Goal: Task Accomplishment & Management: Manage account settings

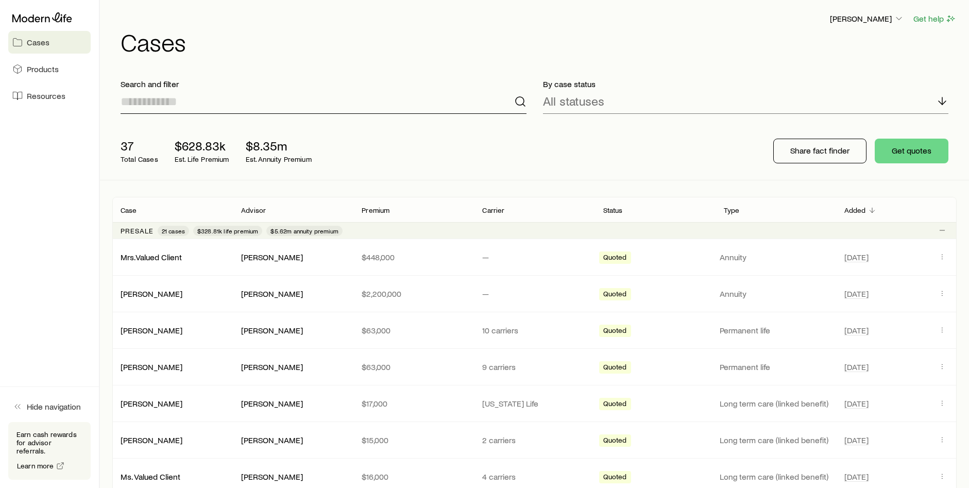
click at [308, 100] on input at bounding box center [323, 101] width 406 height 25
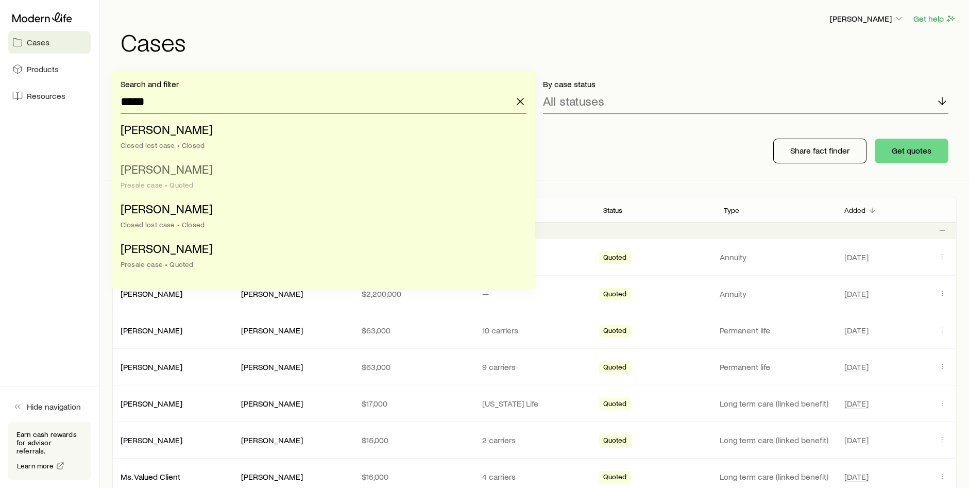
click at [183, 177] on li "[PERSON_NAME] Presale case • Quoted" at bounding box center [320, 178] width 400 height 40
type input "**********"
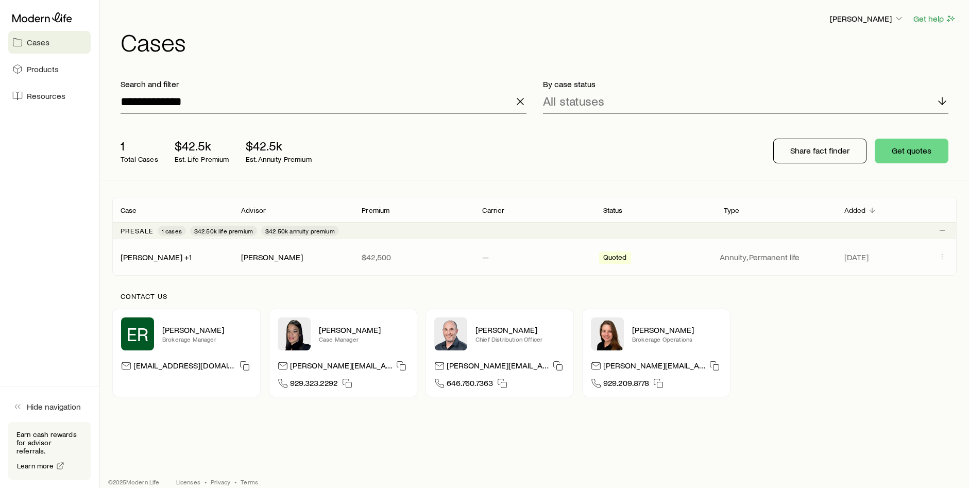
click at [217, 258] on div "[PERSON_NAME] +1" at bounding box center [172, 257] width 120 height 10
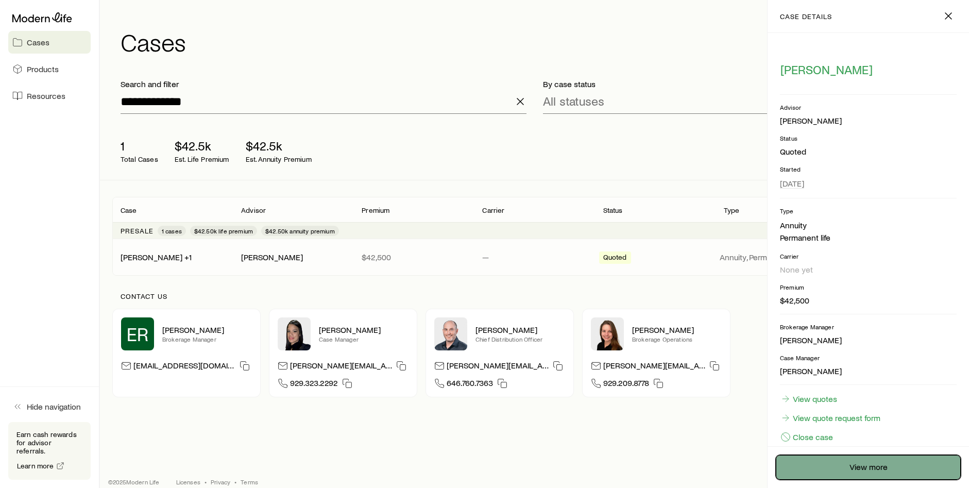
click at [848, 467] on link "View more" at bounding box center [867, 467] width 185 height 25
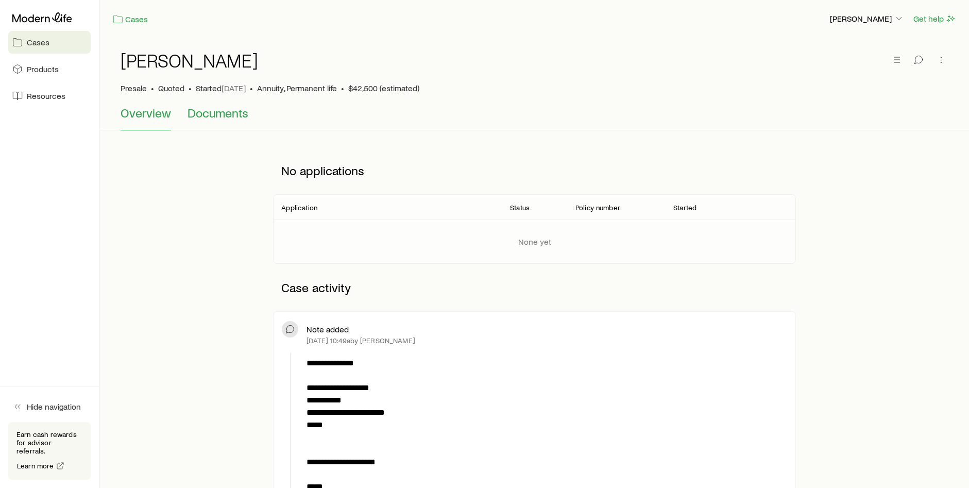
click at [223, 111] on span "Documents" at bounding box center [217, 113] width 61 height 14
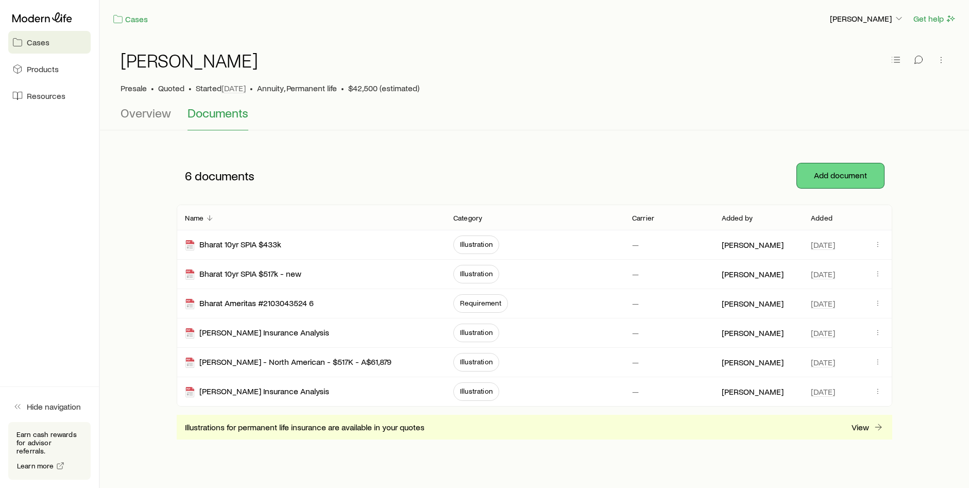
click at [856, 175] on button "Add document" at bounding box center [840, 175] width 87 height 25
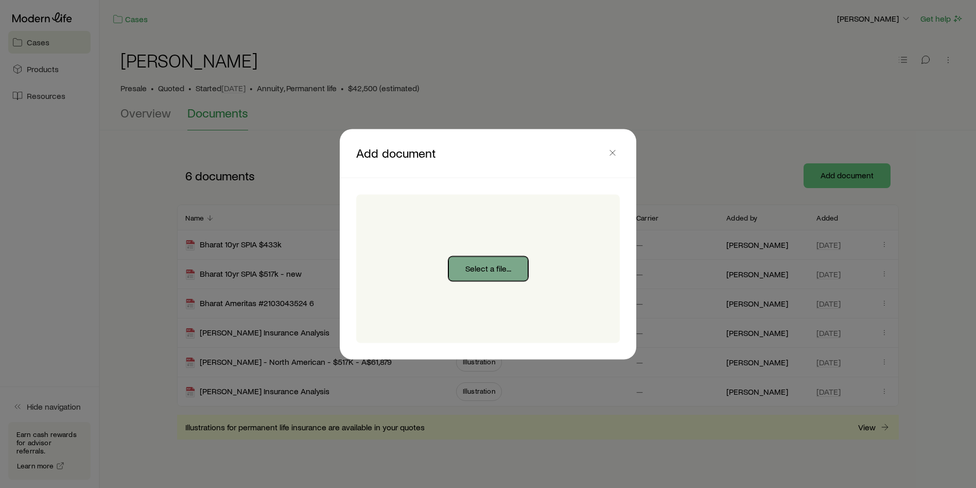
click at [488, 266] on button "Select a file..." at bounding box center [488, 268] width 80 height 25
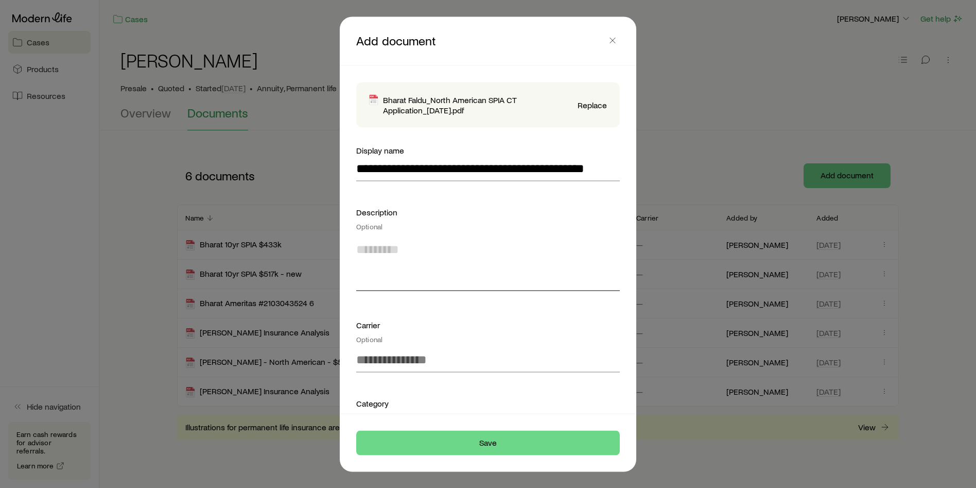
click at [466, 269] on textarea at bounding box center [488, 262] width 264 height 56
type textarea "*"
type textarea "**********"
click at [433, 362] on input at bounding box center [488, 359] width 264 height 25
click at [418, 389] on span "North American" at bounding box center [397, 386] width 83 height 15
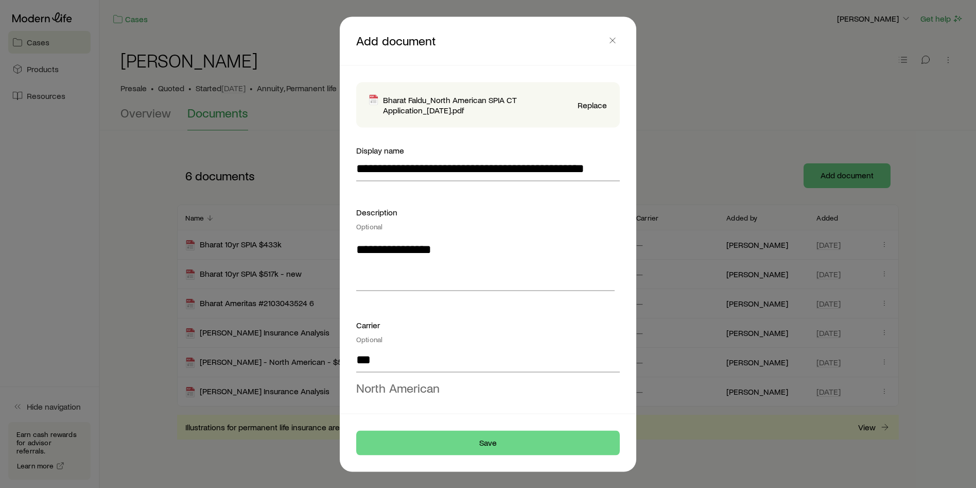
type input "**********"
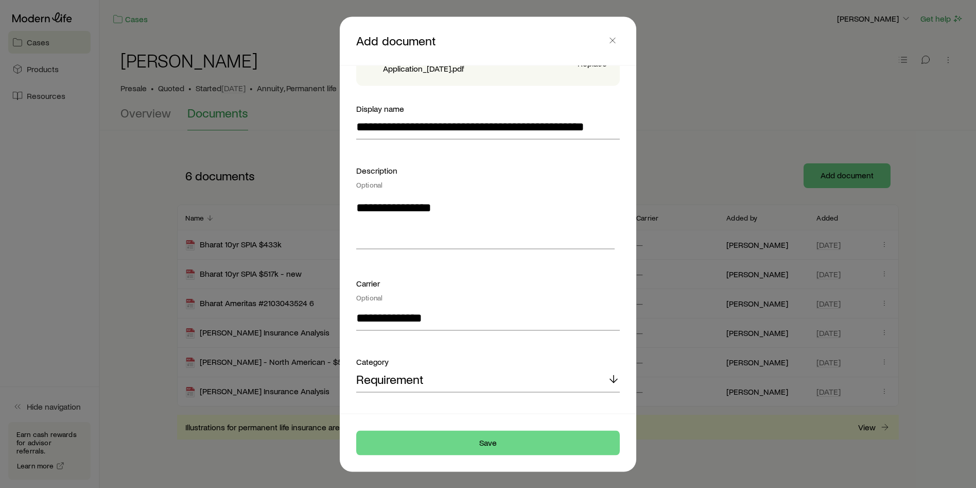
scroll to position [124, 0]
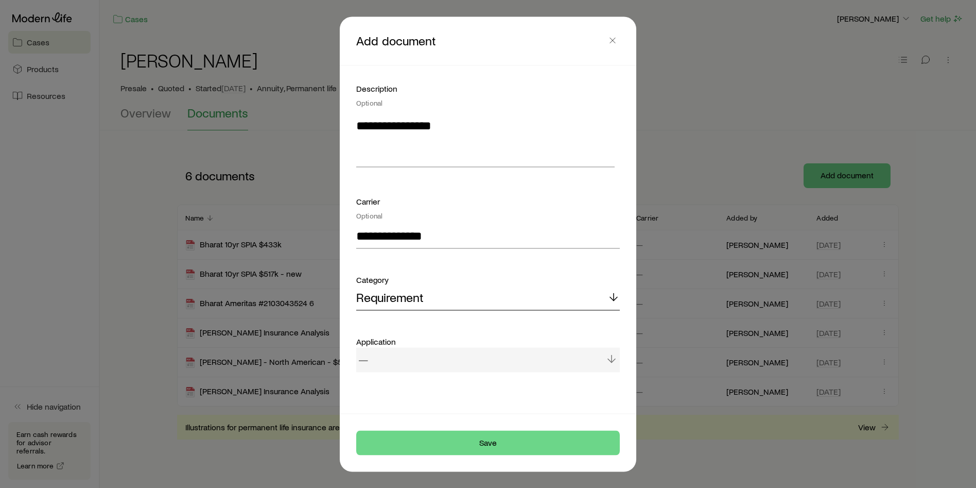
click at [446, 298] on div "Requirement" at bounding box center [488, 297] width 264 height 25
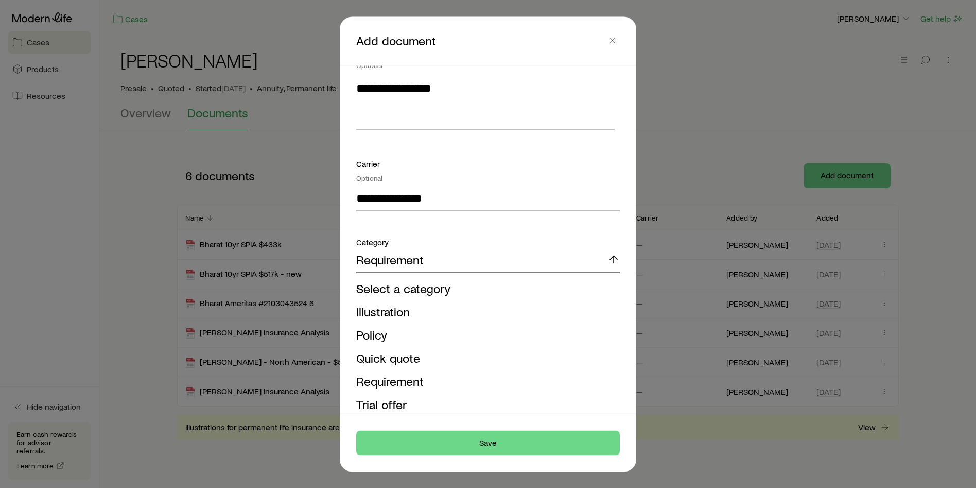
scroll to position [271, 0]
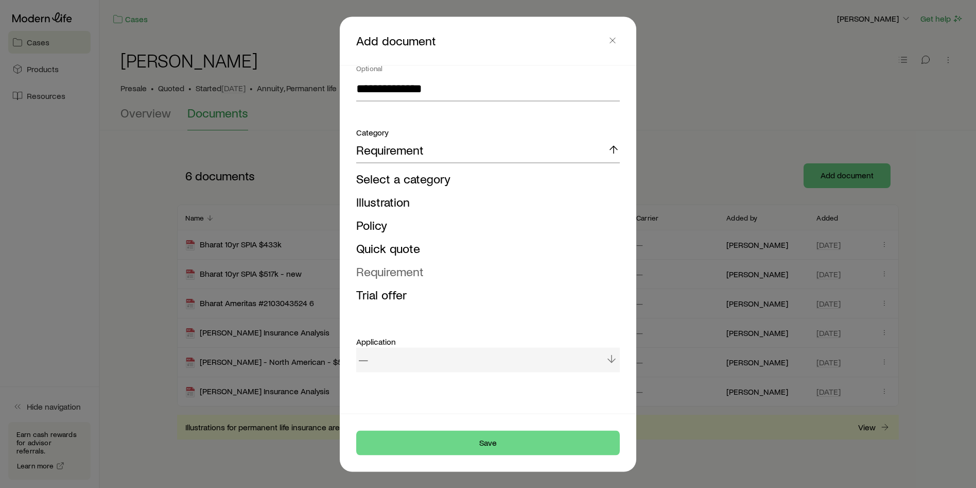
click at [406, 268] on span "Requirement" at bounding box center [389, 270] width 67 height 15
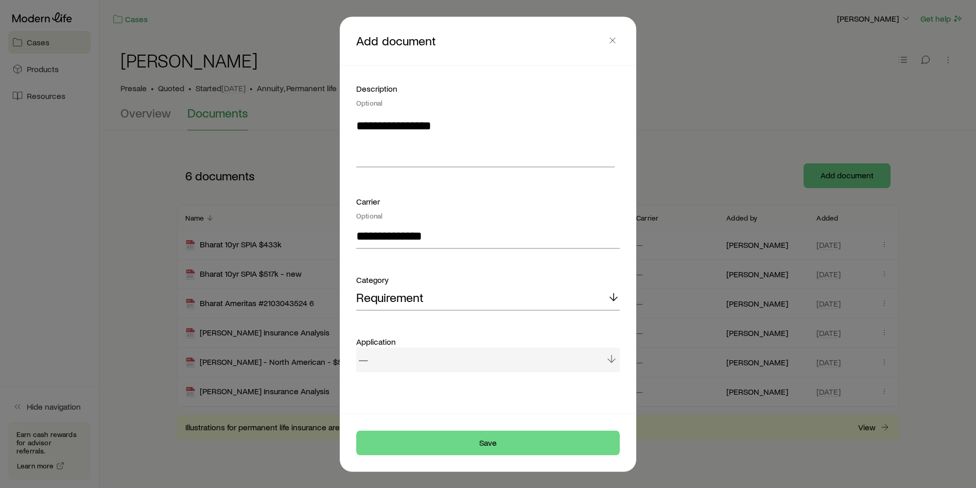
scroll to position [124, 0]
click at [435, 363] on div "—" at bounding box center [488, 359] width 264 height 25
click at [376, 358] on div "—" at bounding box center [488, 359] width 264 height 25
click at [492, 440] on button "Save" at bounding box center [488, 442] width 264 height 25
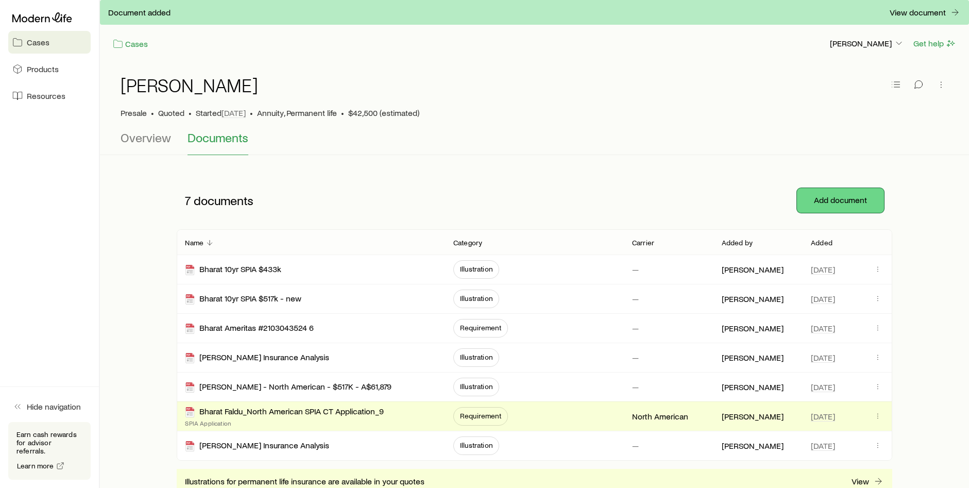
click at [838, 197] on button "Add document" at bounding box center [840, 200] width 87 height 25
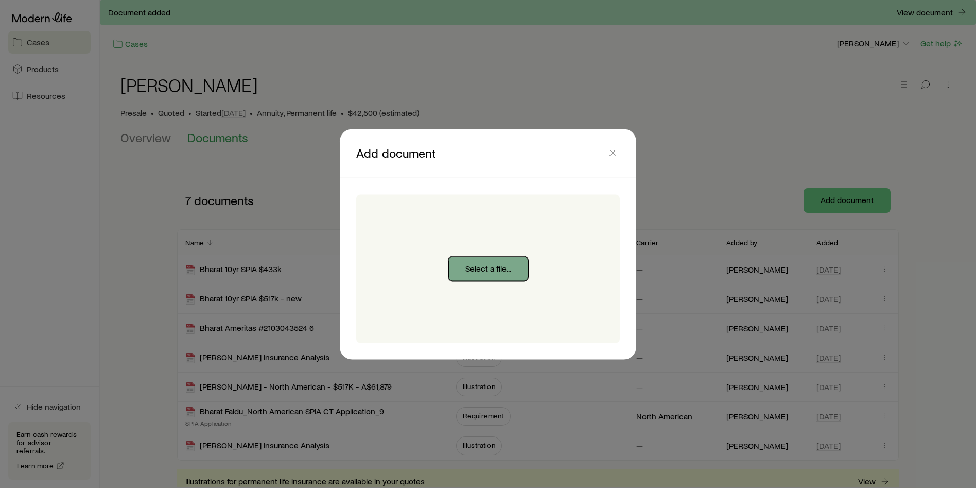
click at [478, 272] on button "Select a file..." at bounding box center [488, 268] width 80 height 25
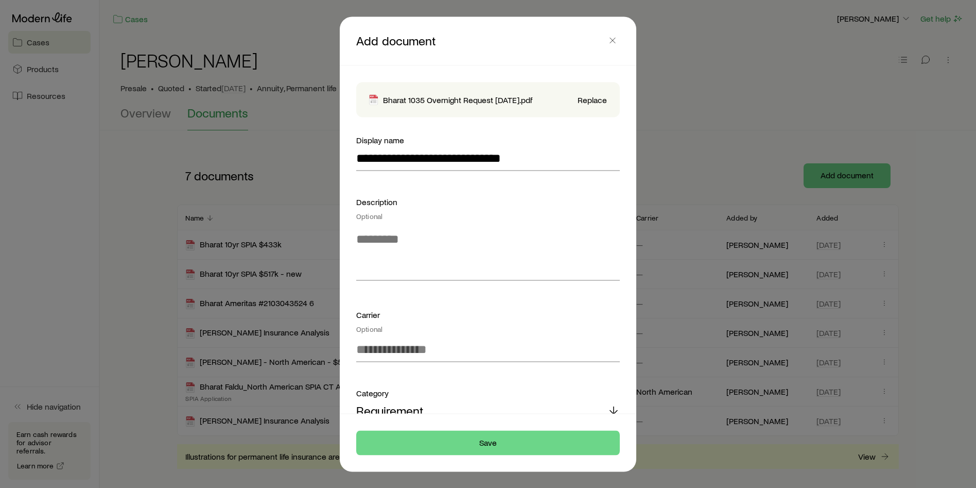
click at [433, 222] on div "Description Optional" at bounding box center [488, 239] width 264 height 88
click at [426, 244] on textarea at bounding box center [488, 252] width 264 height 56
type textarea "**********"
click at [459, 346] on input at bounding box center [488, 349] width 264 height 25
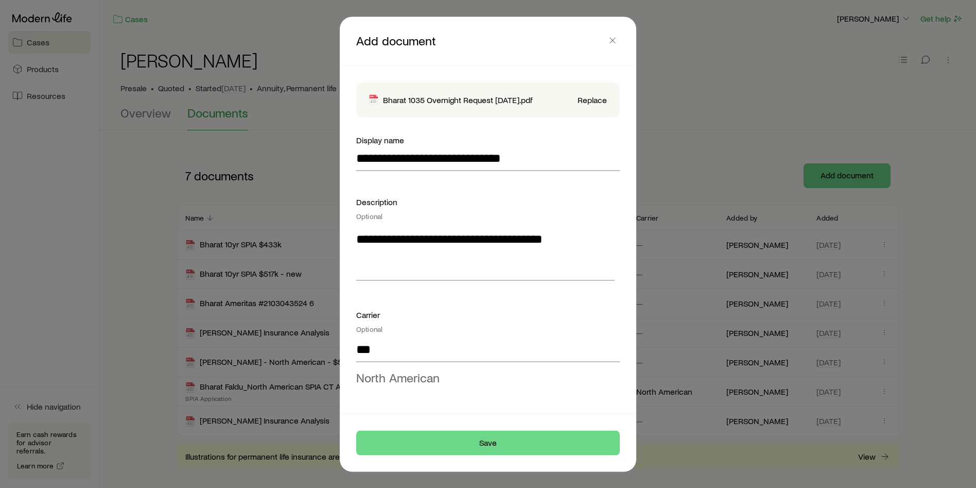
click at [443, 375] on li "North American" at bounding box center [484, 377] width 257 height 23
type input "**********"
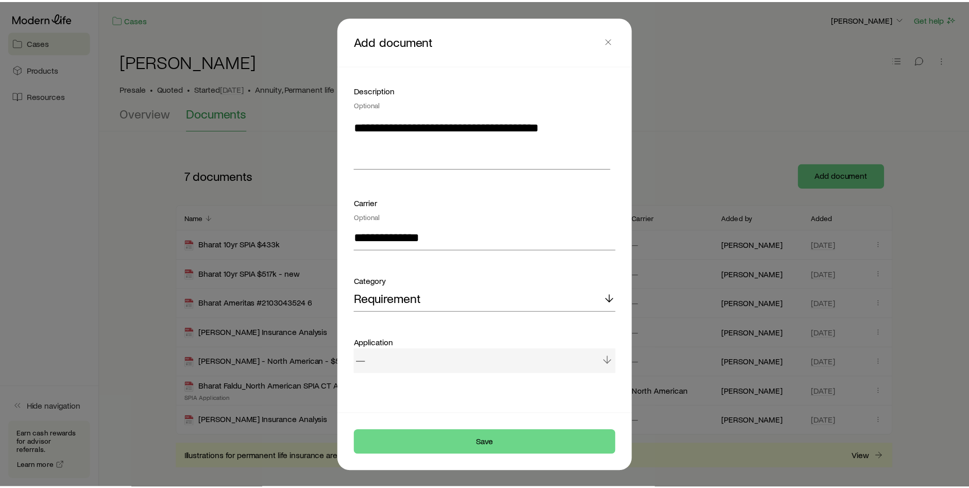
scroll to position [113, 0]
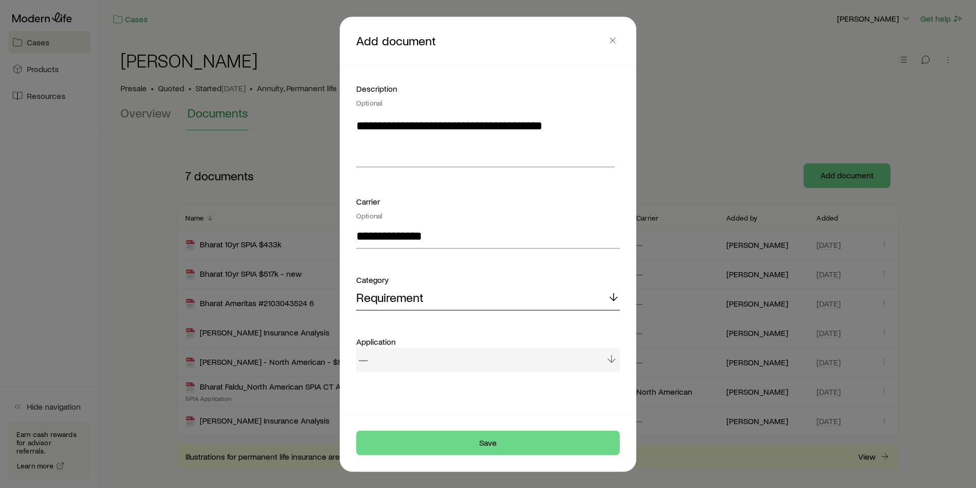
click at [435, 296] on div "Requirement" at bounding box center [488, 297] width 264 height 25
click at [494, 447] on button "Save" at bounding box center [488, 442] width 264 height 25
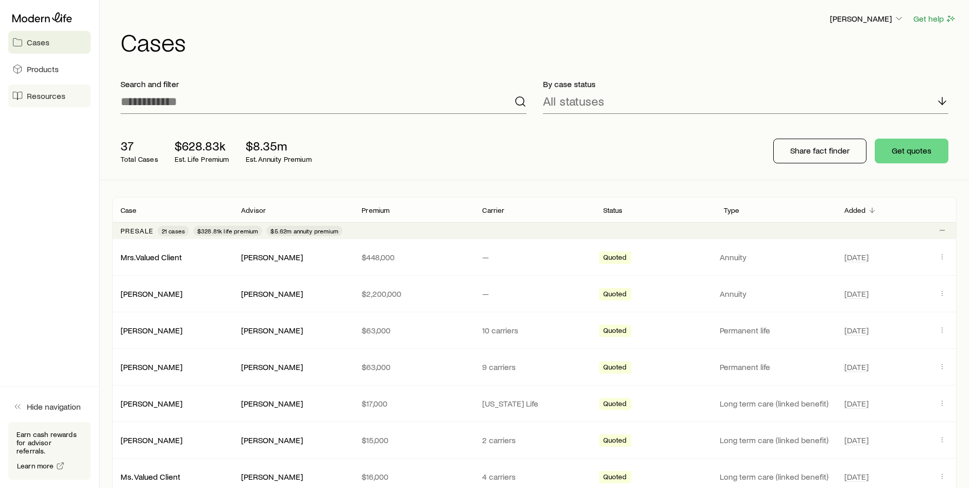
click at [44, 98] on span "Resources" at bounding box center [46, 96] width 39 height 10
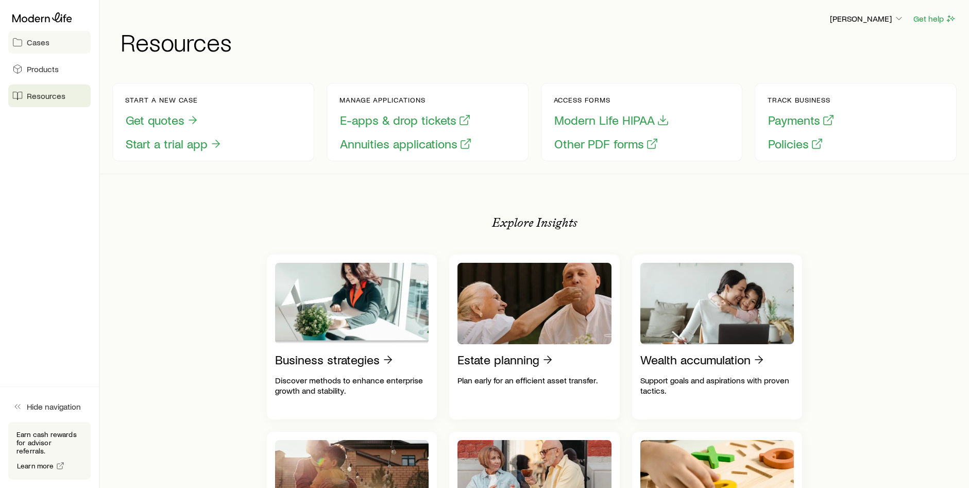
click at [30, 43] on span "Cases" at bounding box center [38, 42] width 23 height 10
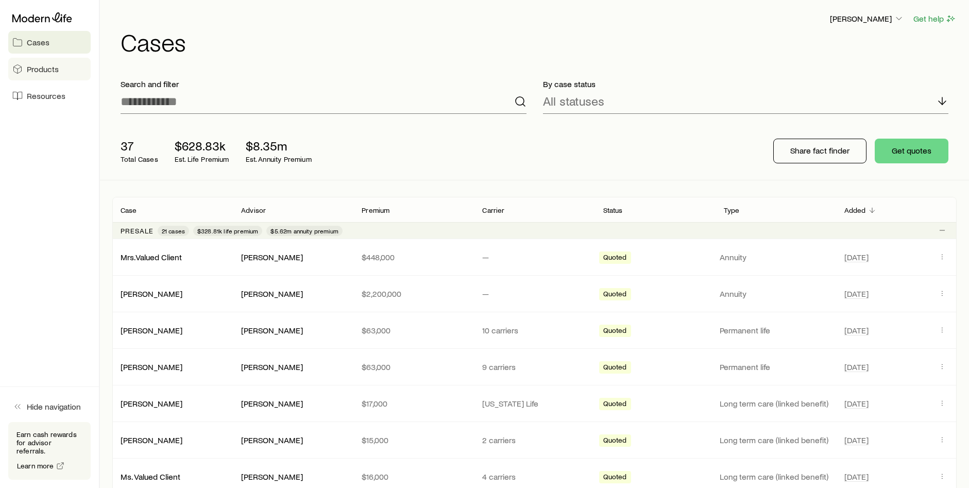
click at [43, 70] on span "Products" at bounding box center [43, 69] width 32 height 10
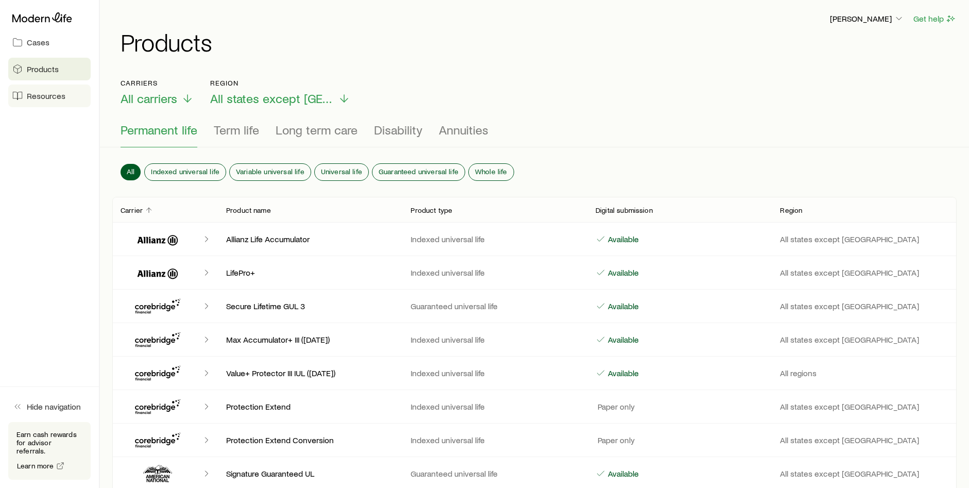
click at [31, 96] on span "Resources" at bounding box center [46, 96] width 39 height 10
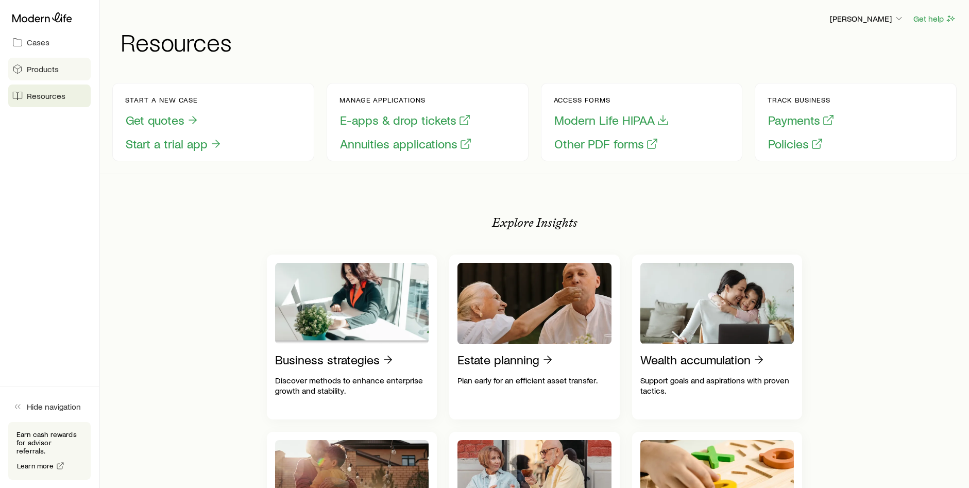
click at [42, 68] on span "Products" at bounding box center [43, 69] width 32 height 10
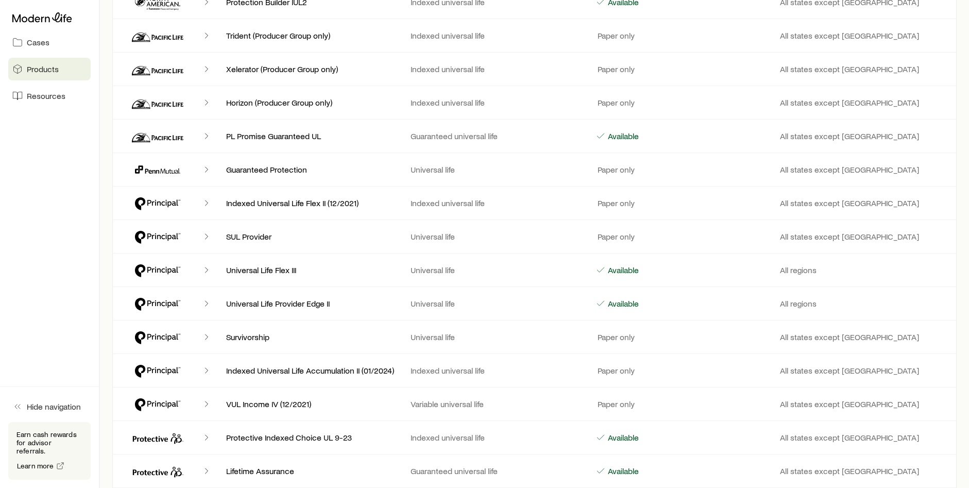
scroll to position [3141, 0]
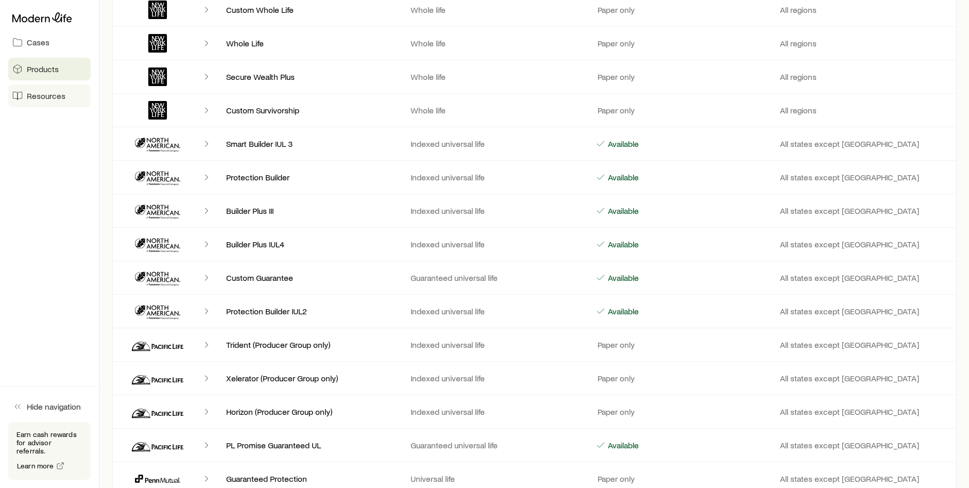
click at [48, 101] on link "Resources" at bounding box center [49, 95] width 82 height 23
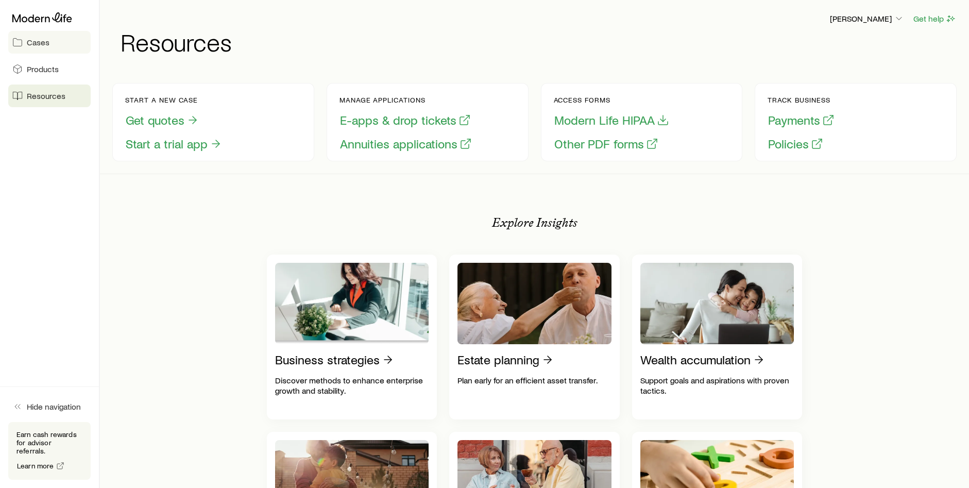
click at [26, 40] on link "Cases" at bounding box center [49, 42] width 82 height 23
